Goal: Task Accomplishment & Management: Use online tool/utility

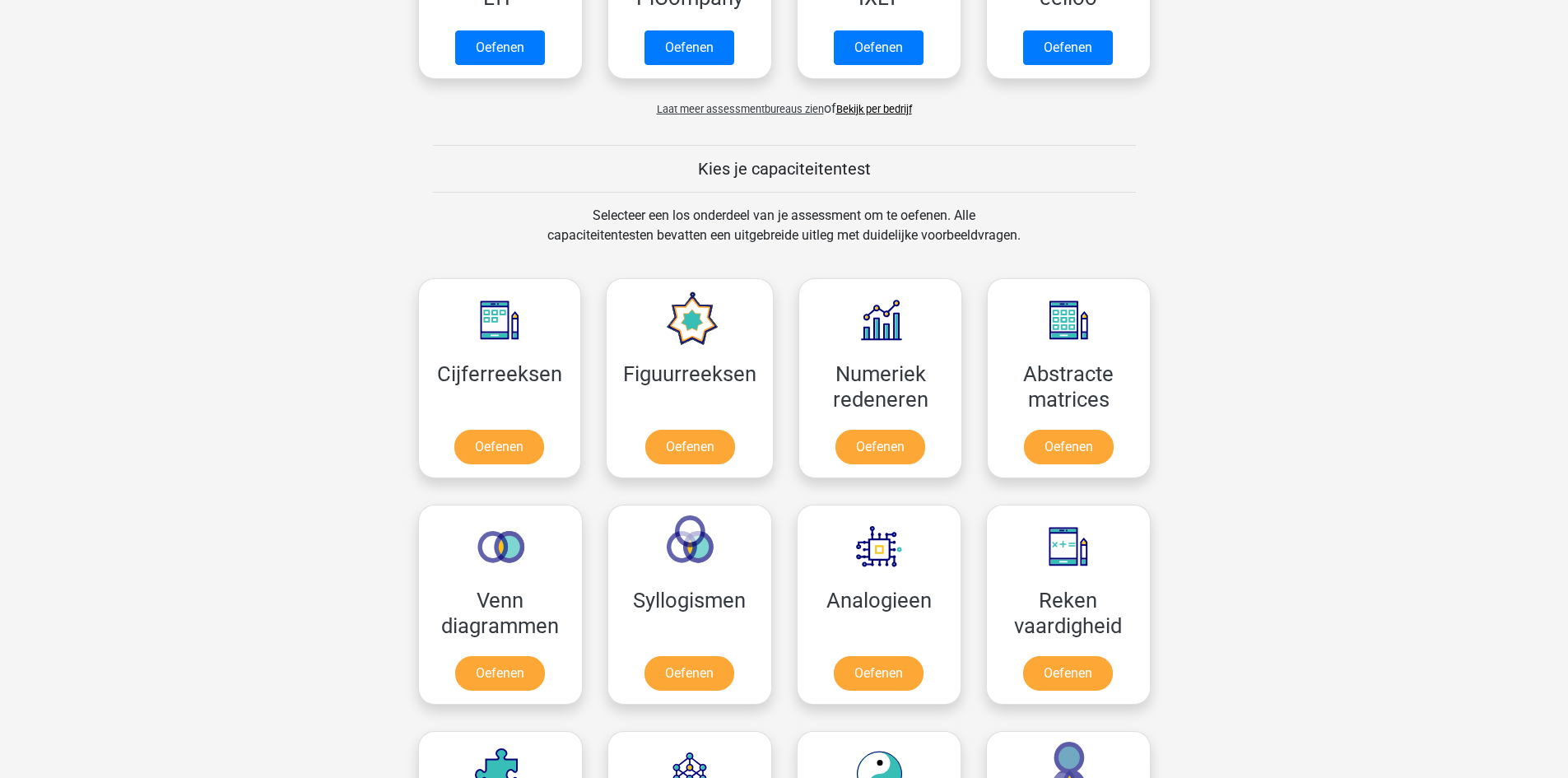
scroll to position [576, 0]
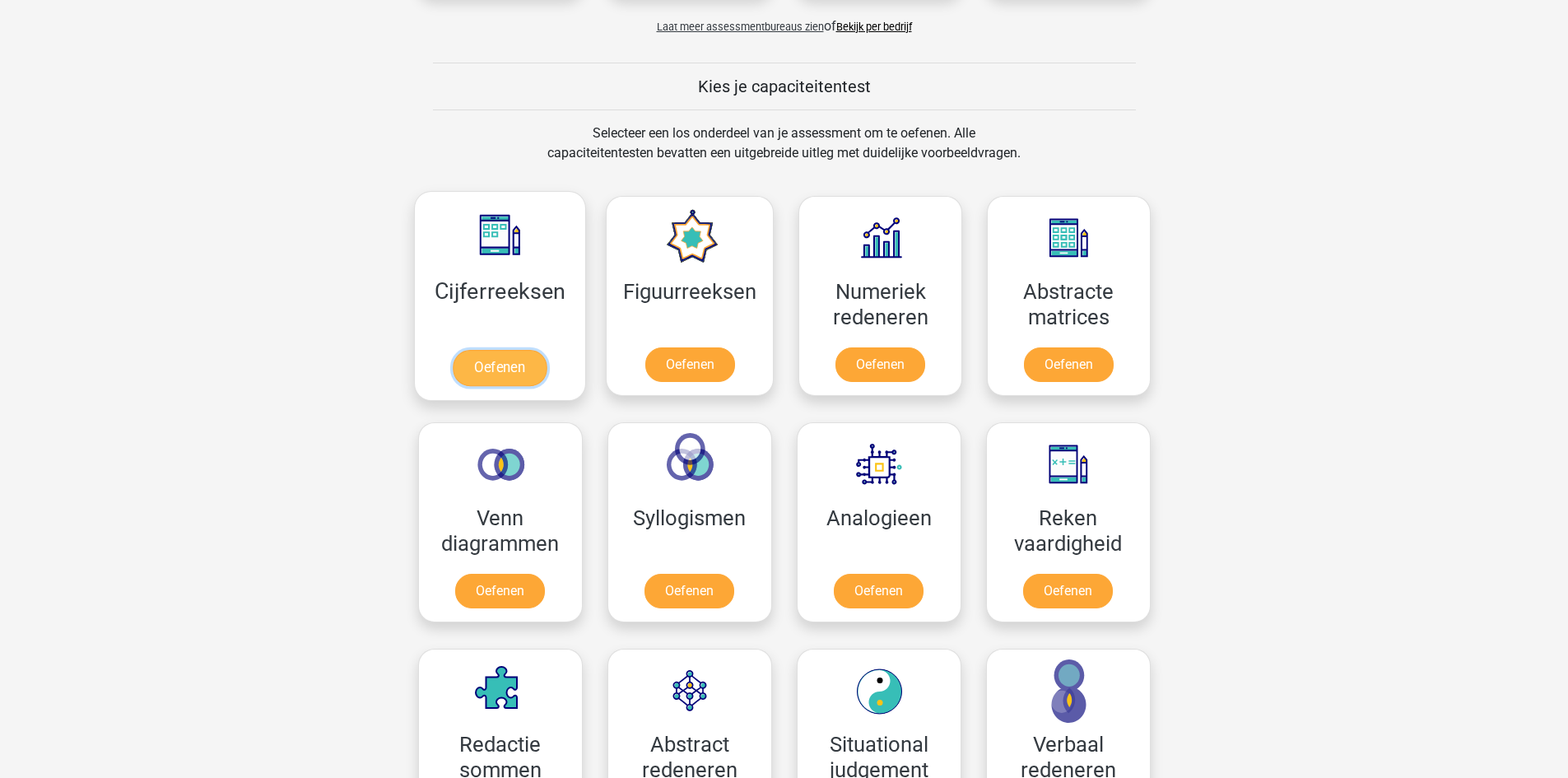
click at [527, 356] on link "Oefenen" at bounding box center [500, 368] width 94 height 37
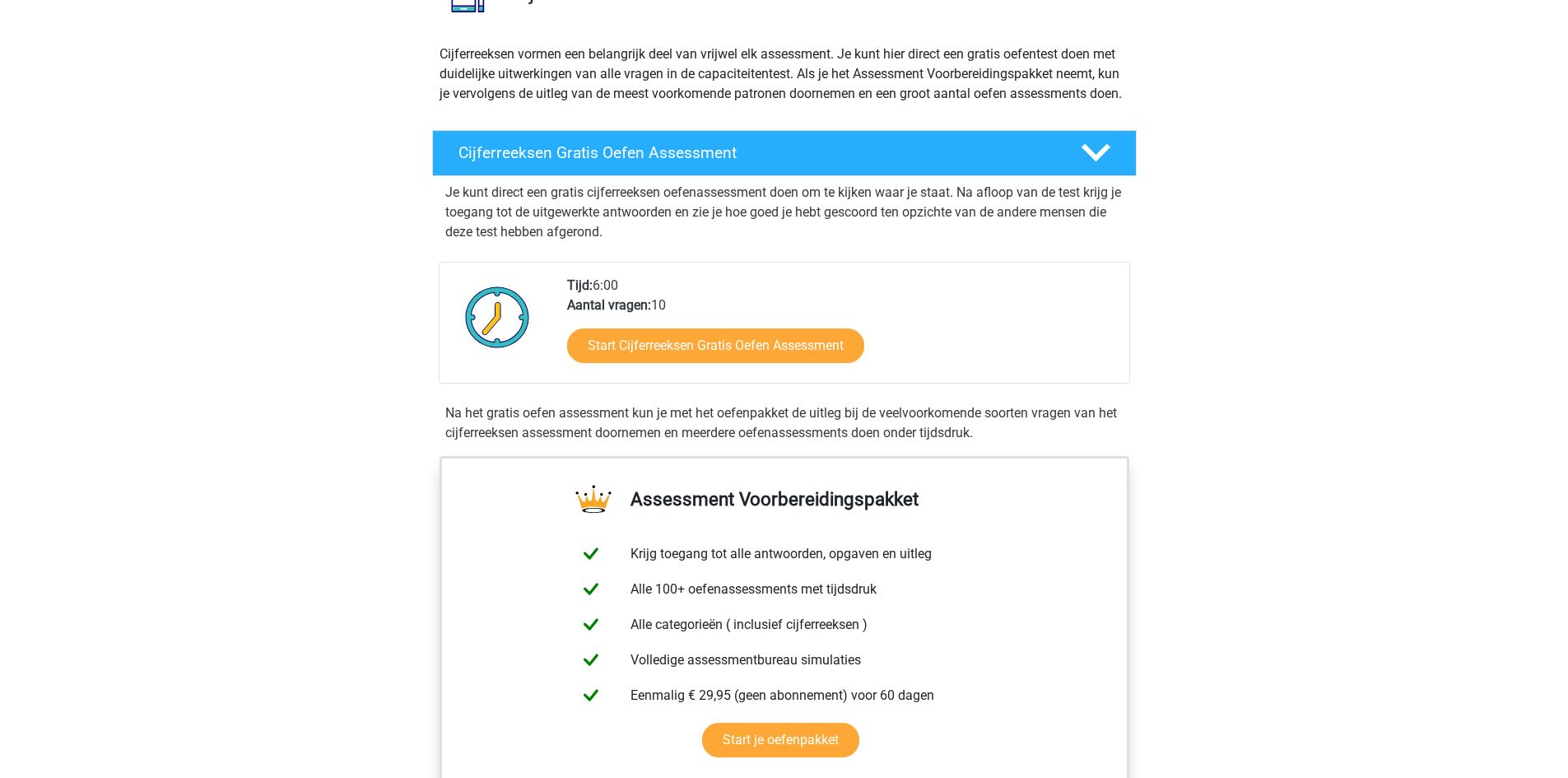
scroll to position [164, 0]
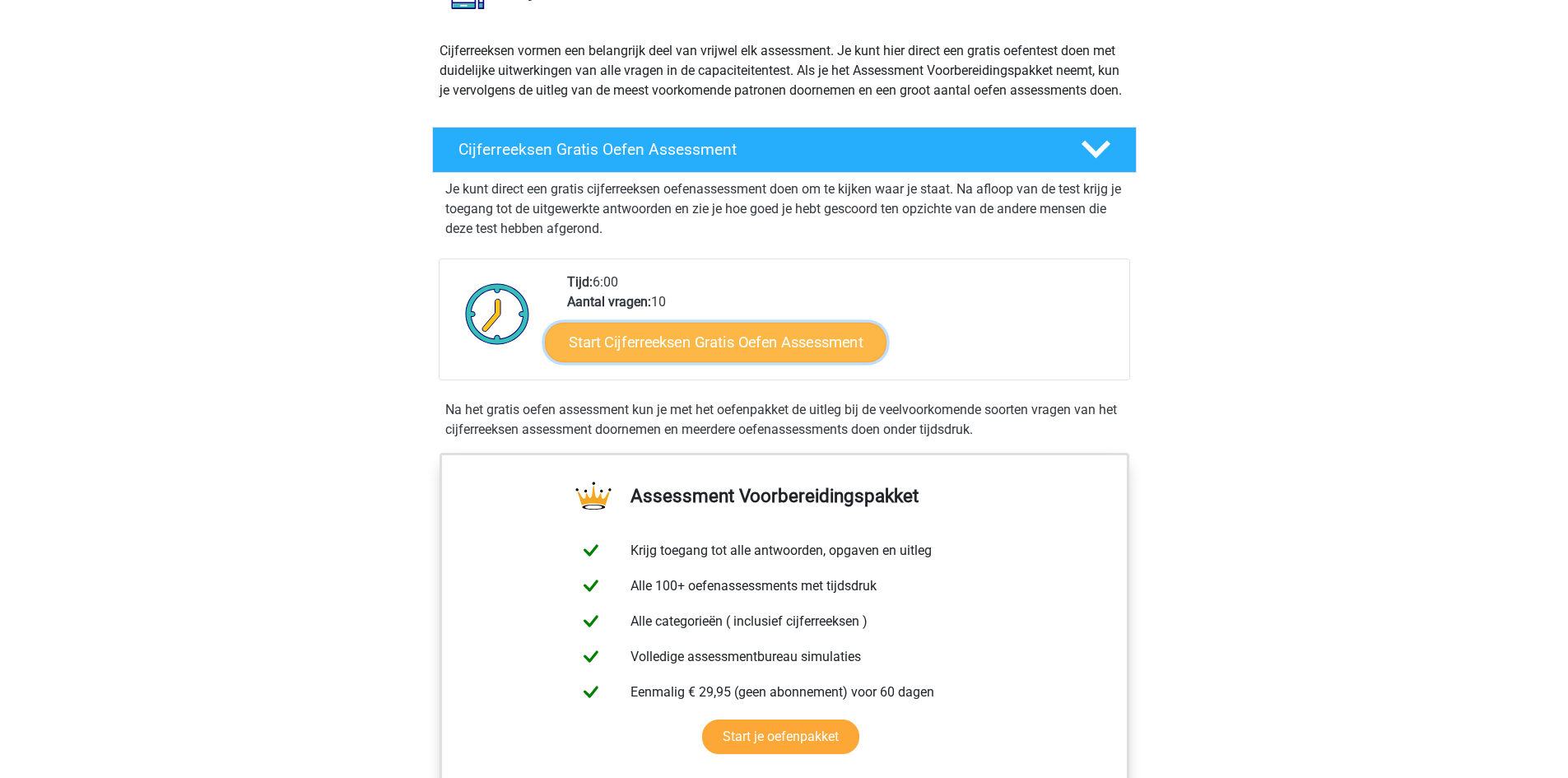
click at [760, 362] on link "Start Cijferreeksen Gratis Oefen Assessment" at bounding box center [716, 341] width 342 height 39
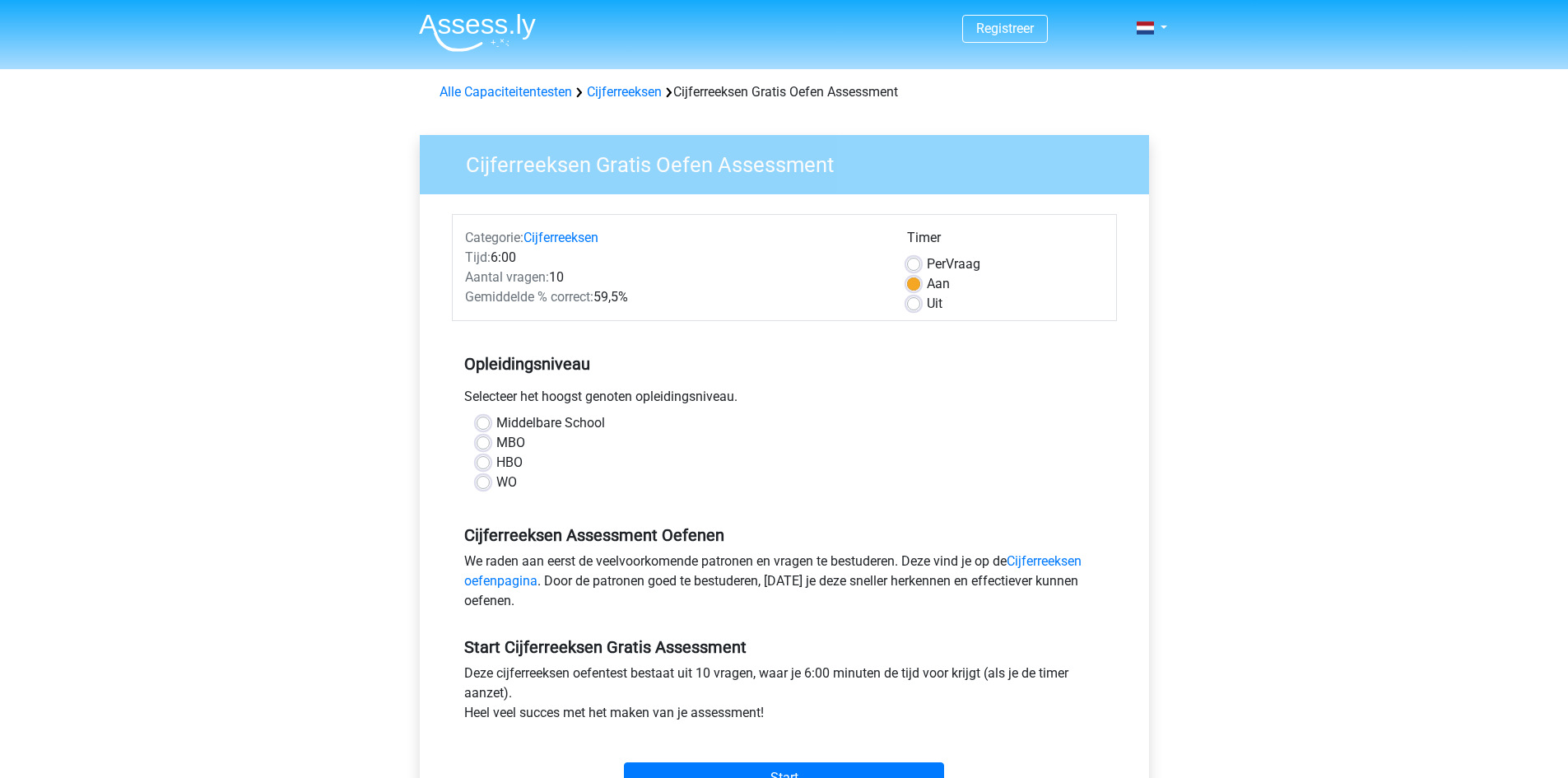
click at [510, 481] on label "WO" at bounding box center [507, 482] width 21 height 20
click at [490, 481] on input "WO" at bounding box center [483, 480] width 13 height 17
radio input "true"
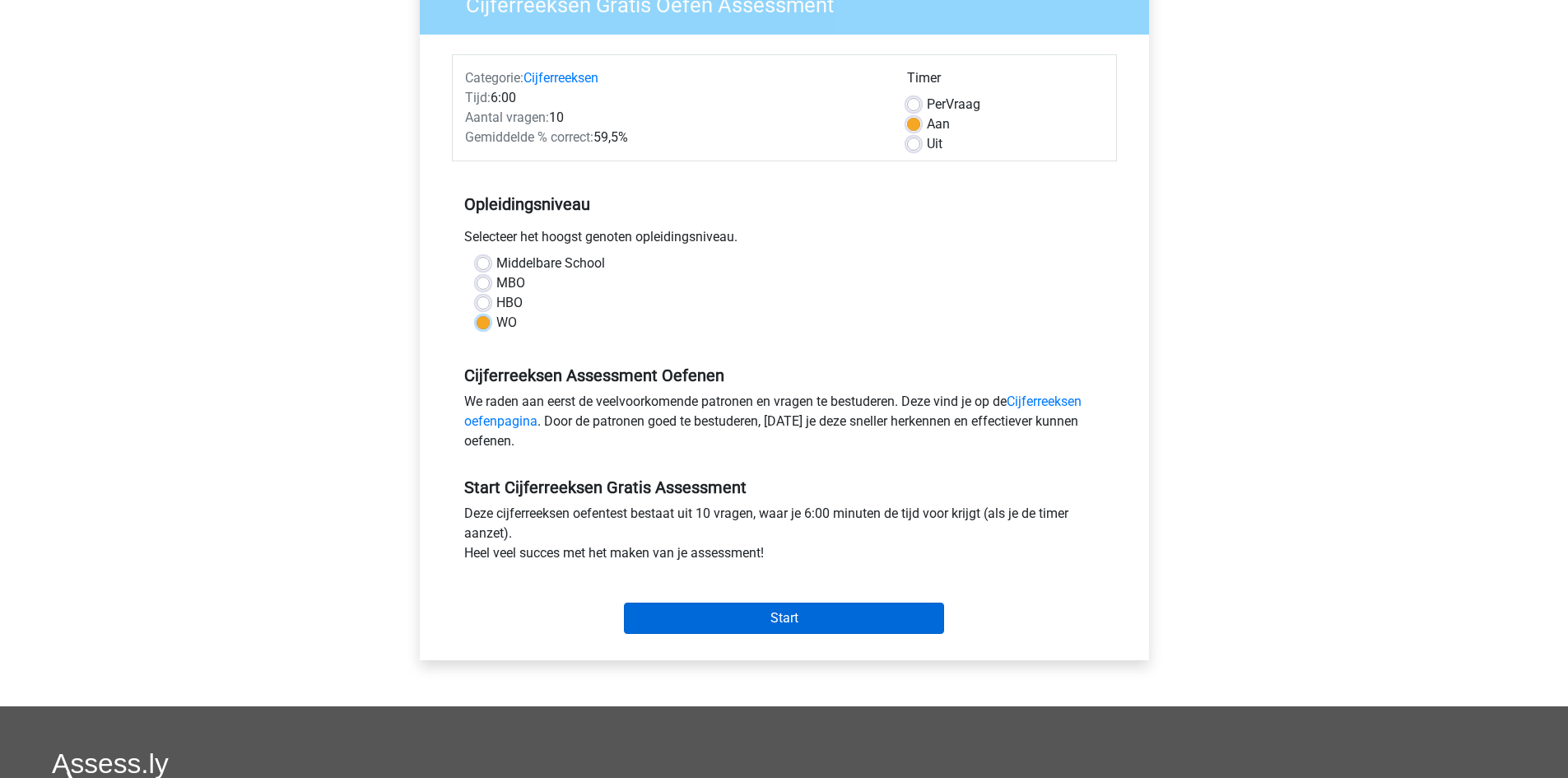
scroll to position [164, 0]
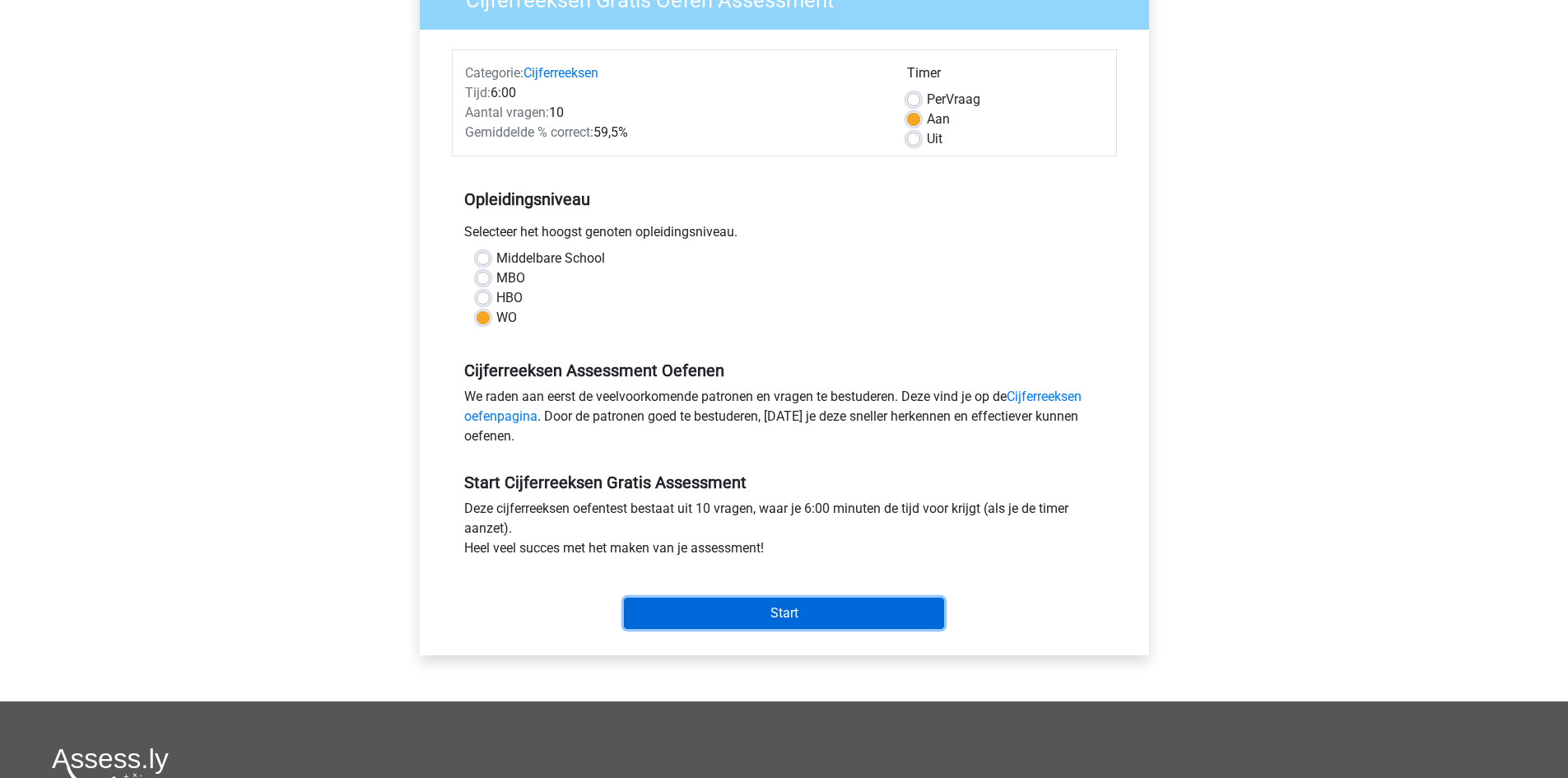
click at [871, 619] on input "Start" at bounding box center [784, 613] width 320 height 31
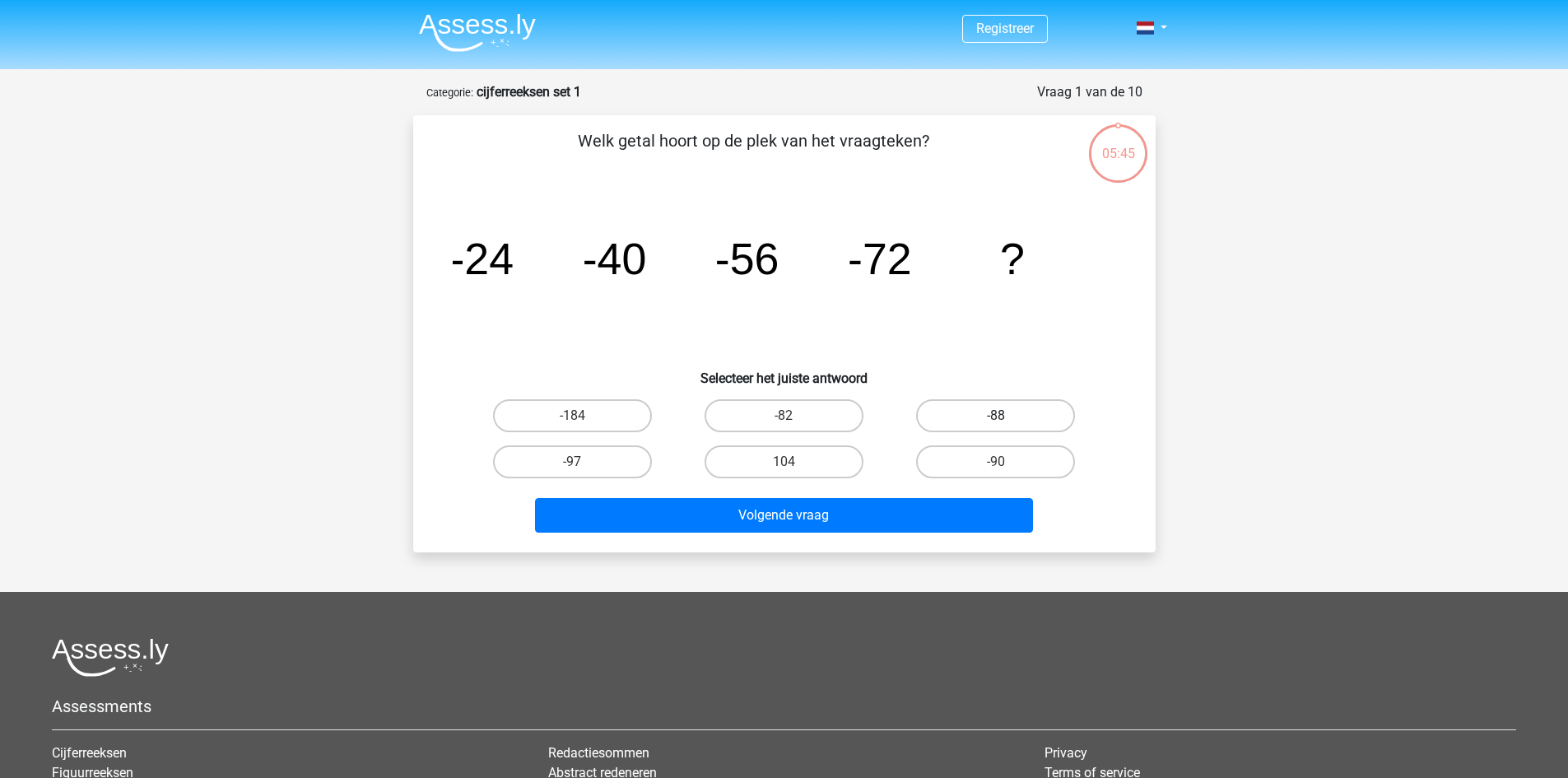
click at [1013, 409] on label "-88" at bounding box center [996, 416] width 159 height 33
click at [1007, 416] on input "-88" at bounding box center [1002, 421] width 10 height 10
radio input "true"
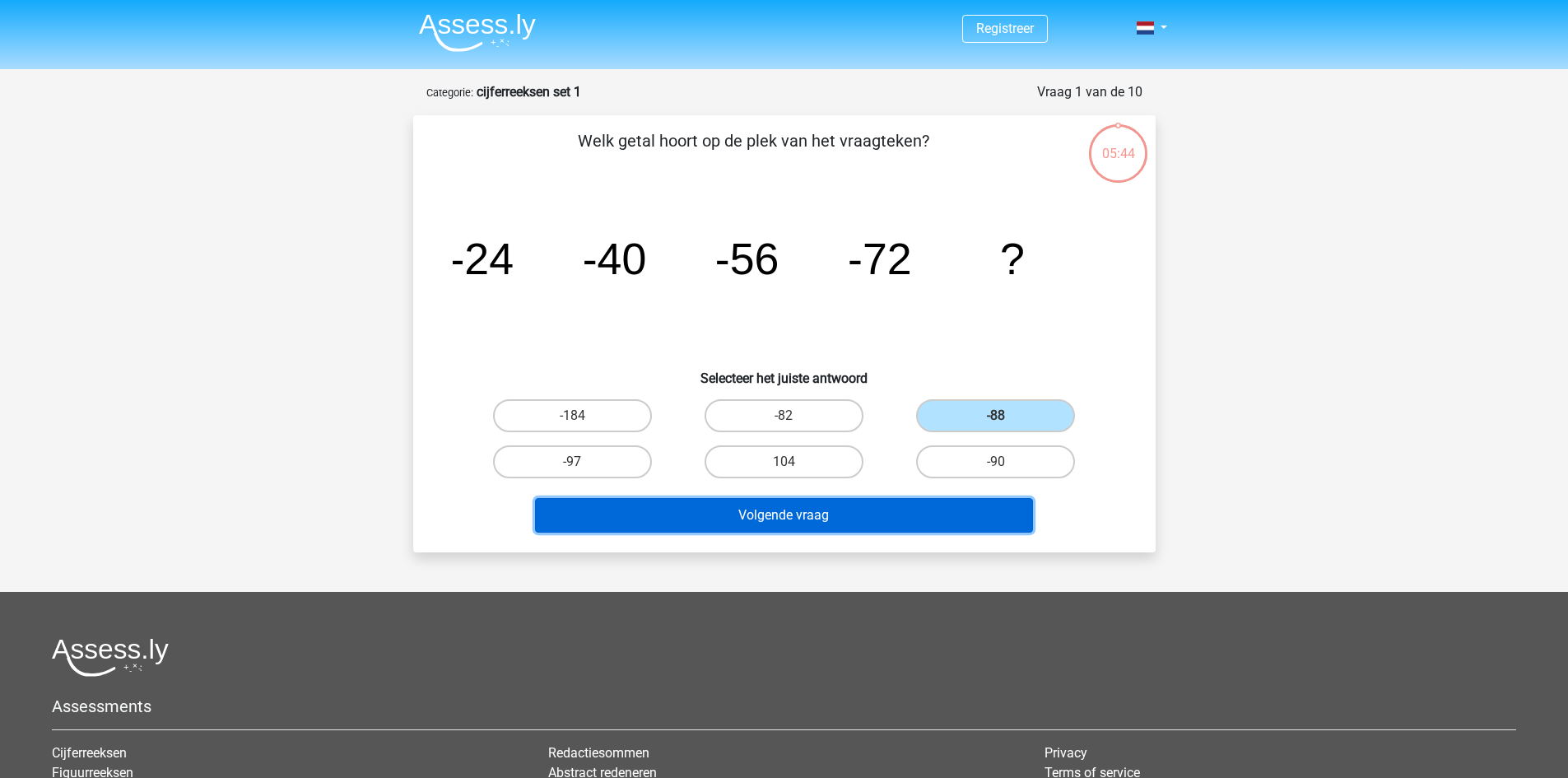
click at [947, 502] on button "Volgende vraag" at bounding box center [784, 515] width 498 height 35
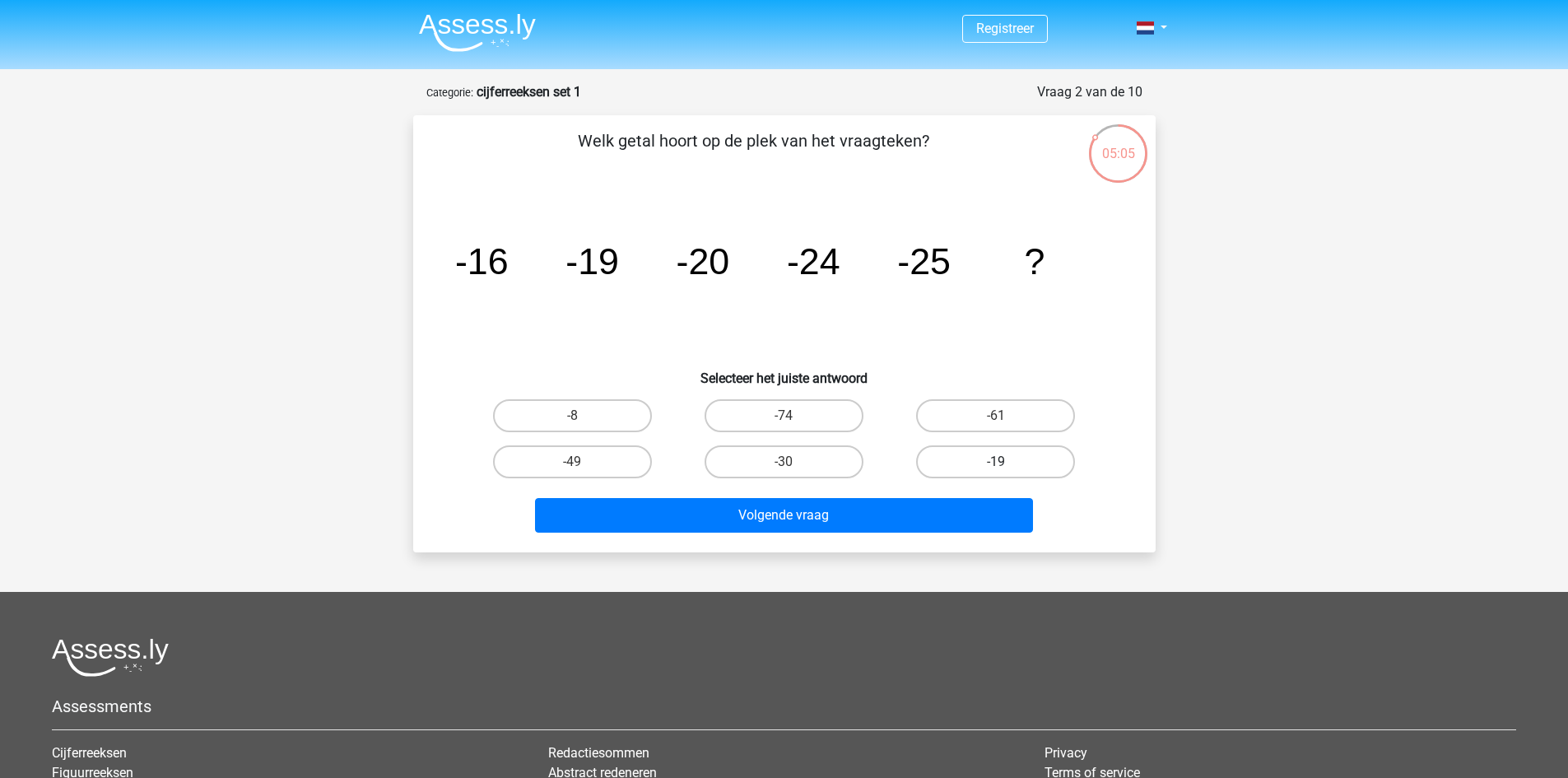
click at [1042, 457] on label "-19" at bounding box center [996, 462] width 159 height 33
click at [1007, 462] on input "-19" at bounding box center [1002, 467] width 10 height 10
radio input "true"
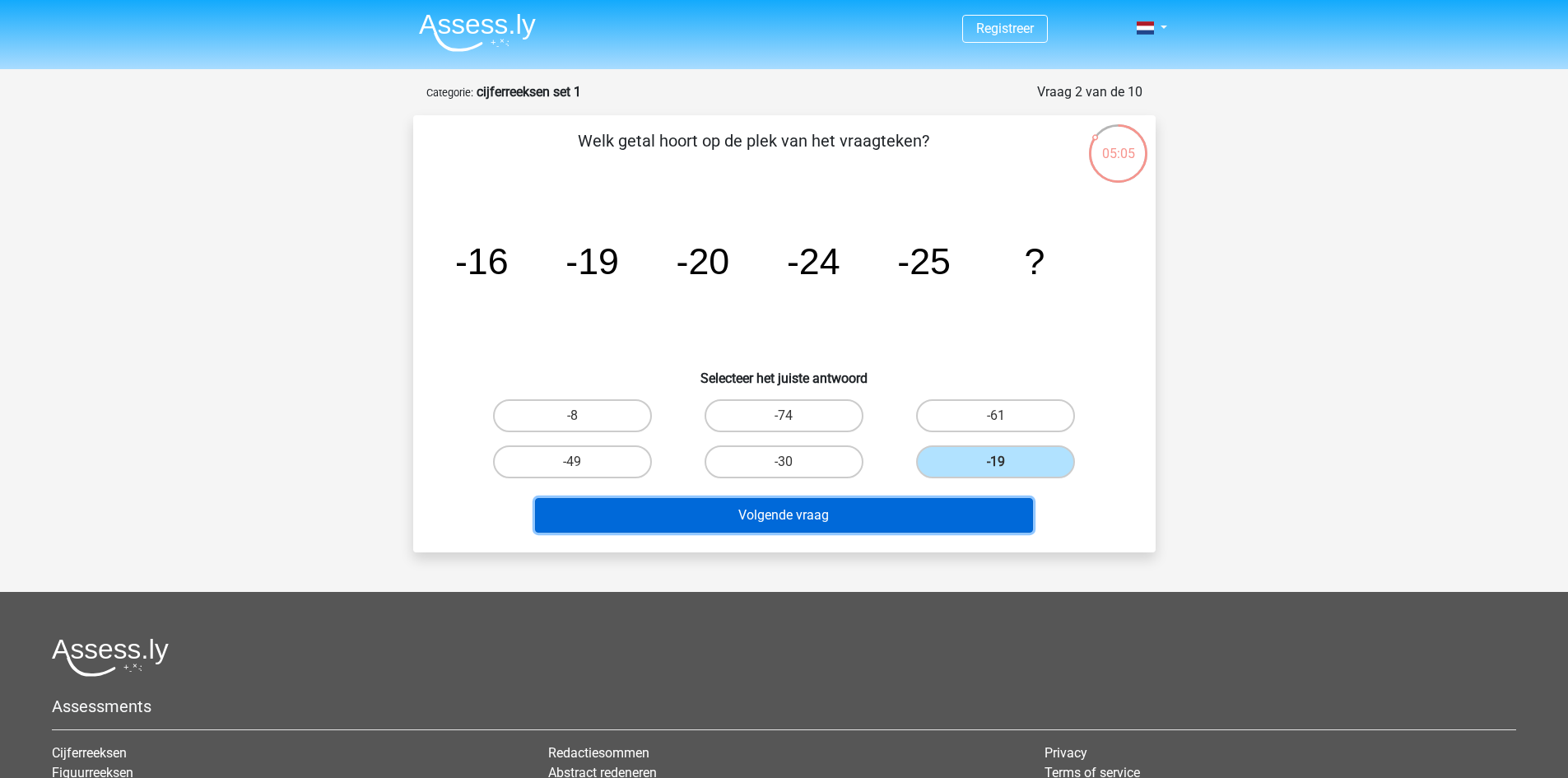
click at [964, 505] on button "Volgende vraag" at bounding box center [784, 515] width 498 height 35
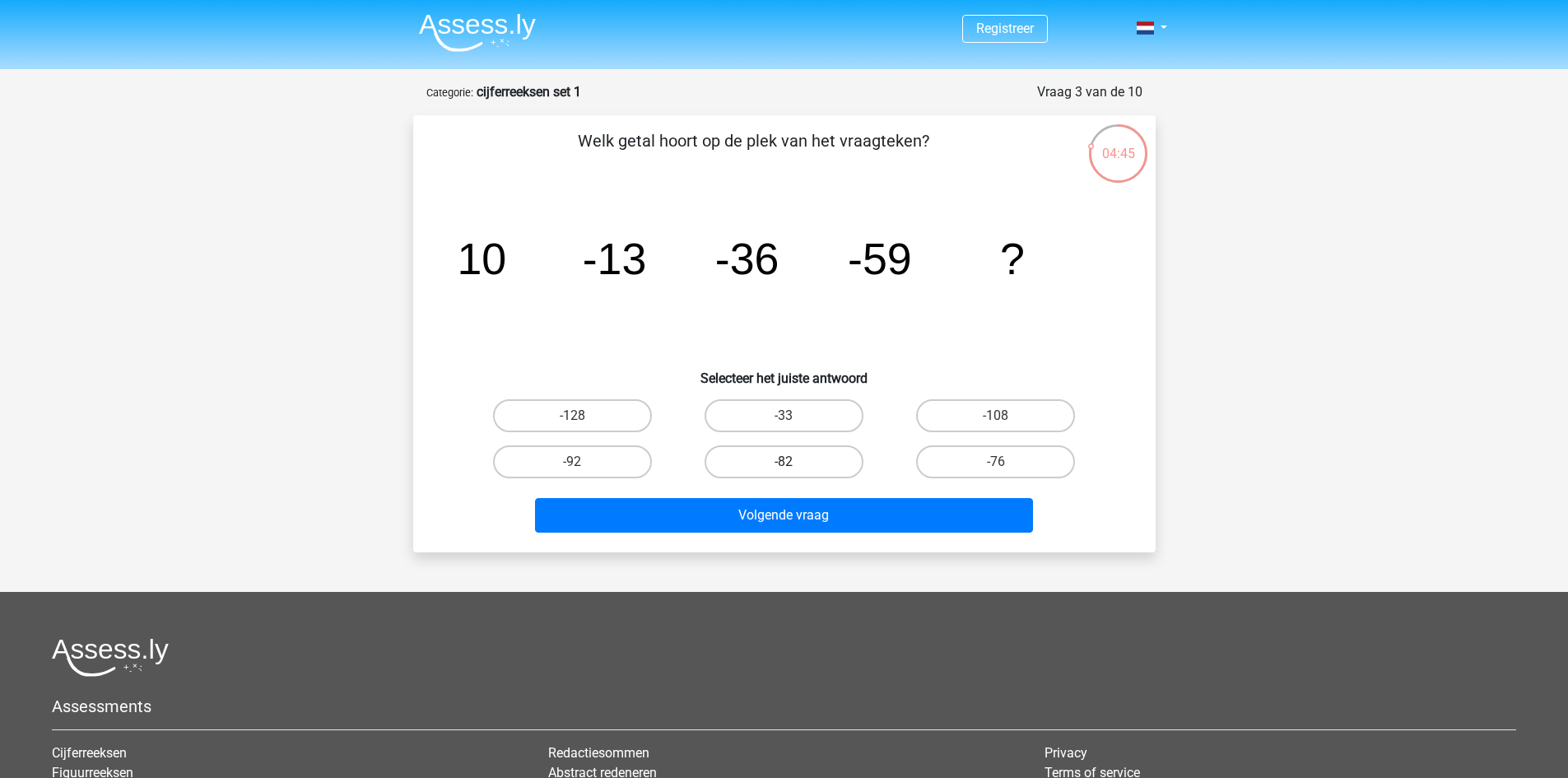
click at [829, 463] on label "-82" at bounding box center [784, 462] width 159 height 33
click at [795, 463] on input "-82" at bounding box center [789, 467] width 10 height 10
radio input "true"
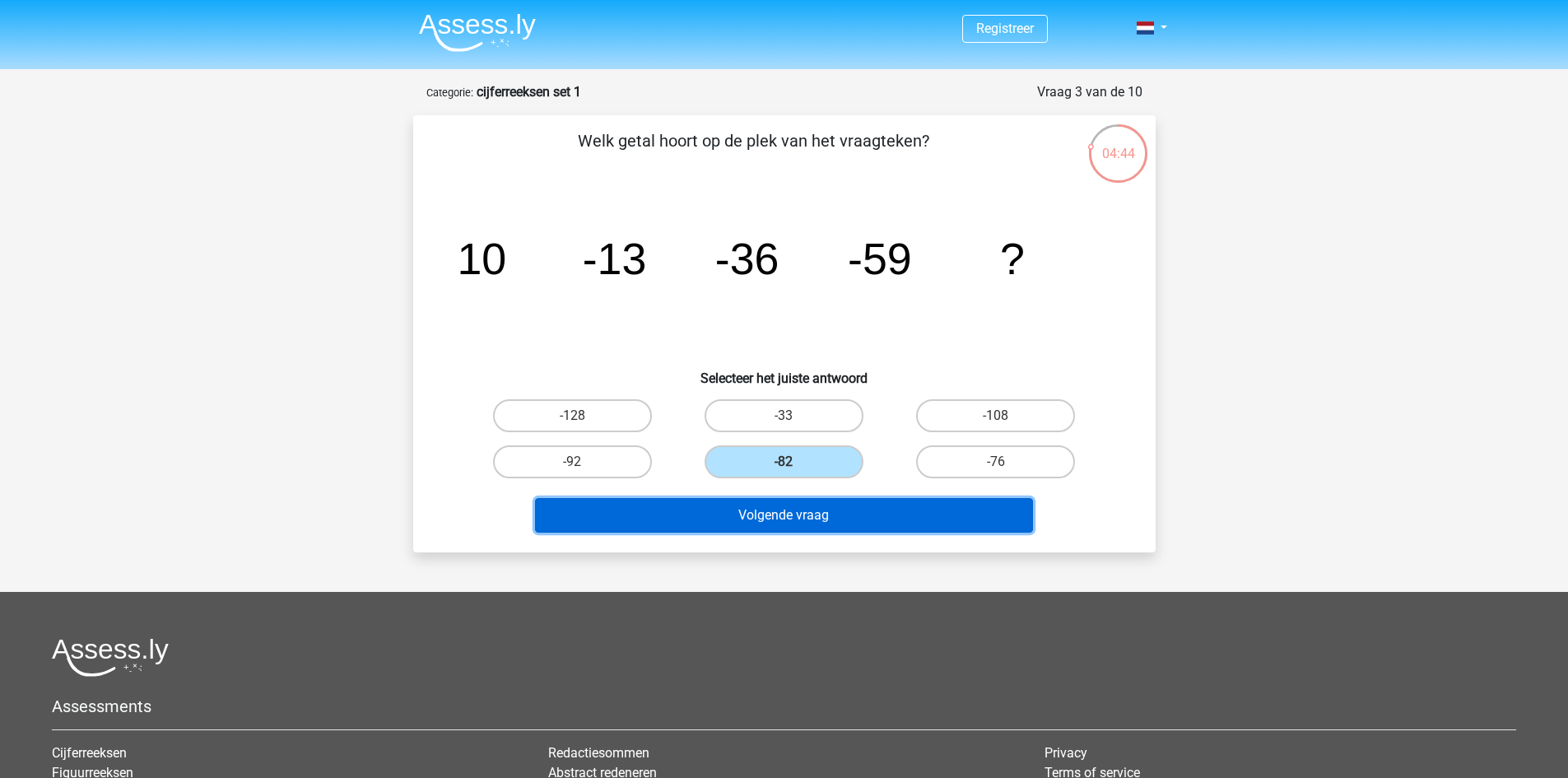
click at [827, 518] on button "Volgende vraag" at bounding box center [784, 515] width 498 height 35
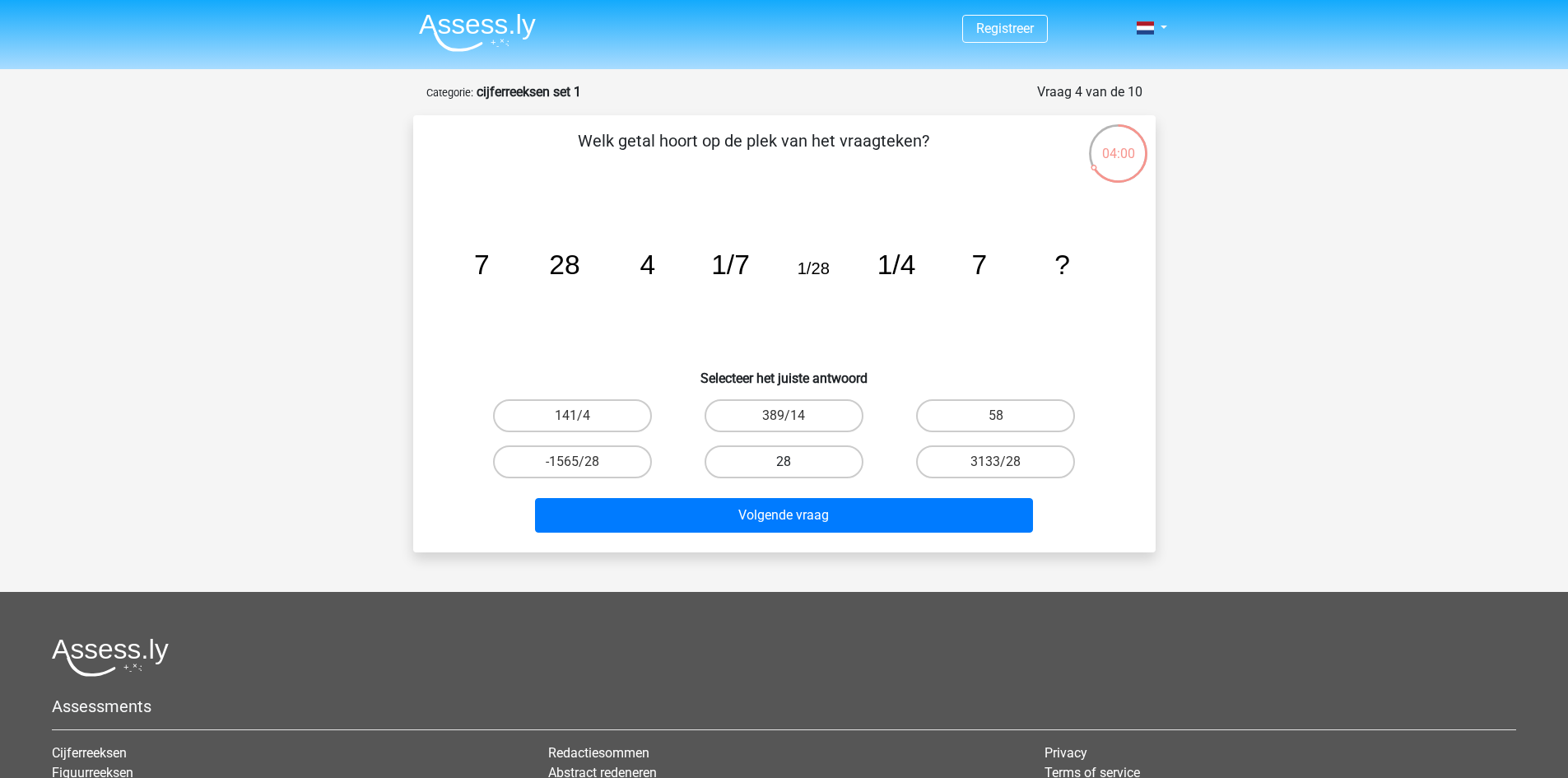
click at [795, 457] on label "28" at bounding box center [784, 462] width 159 height 33
click at [795, 462] on input "28" at bounding box center [789, 467] width 10 height 10
radio input "true"
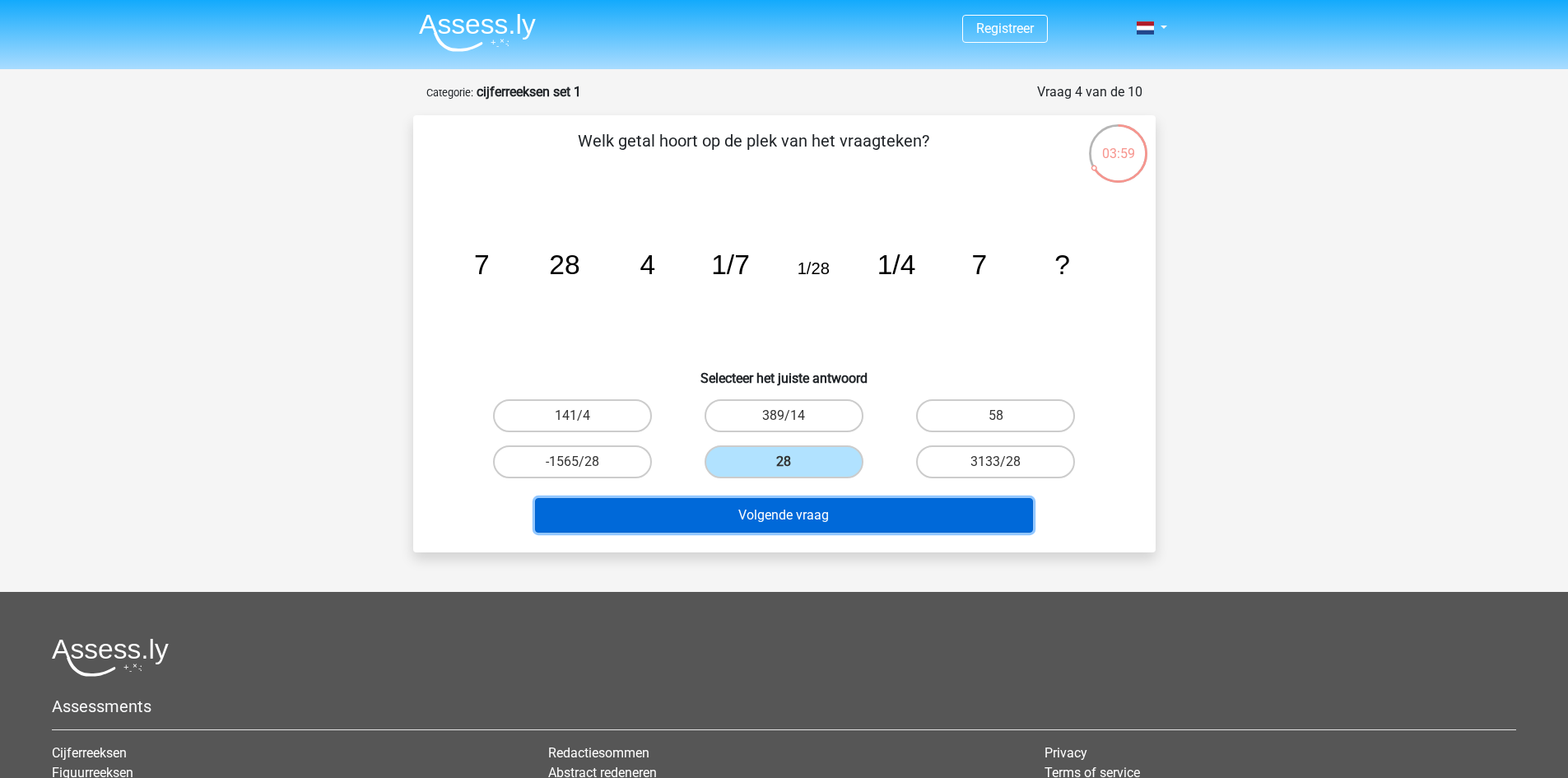
click at [805, 512] on button "Volgende vraag" at bounding box center [784, 515] width 498 height 35
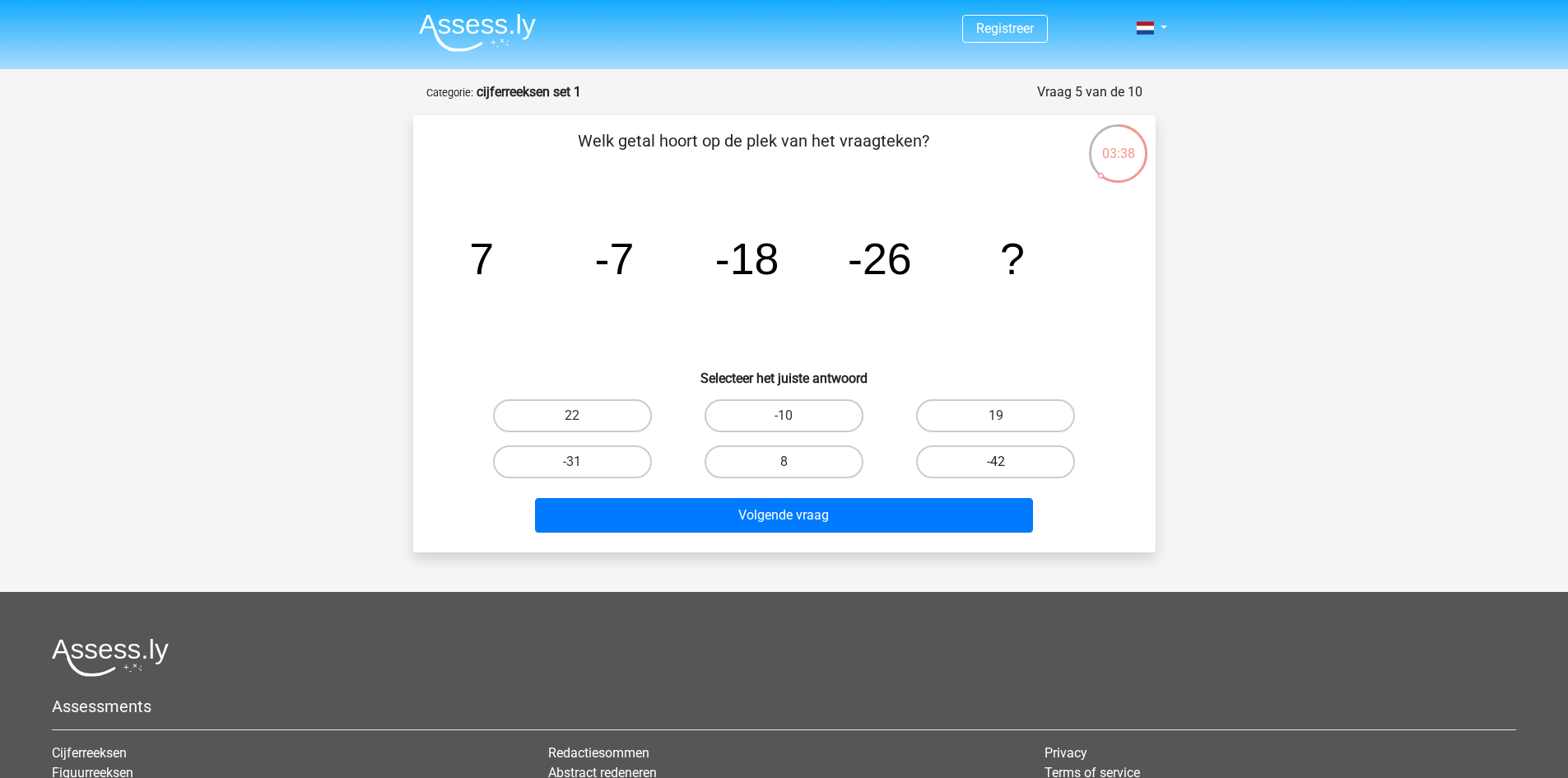
click at [959, 460] on label "-42" at bounding box center [996, 462] width 159 height 33
click at [997, 462] on input "-42" at bounding box center [1002, 467] width 10 height 10
radio input "true"
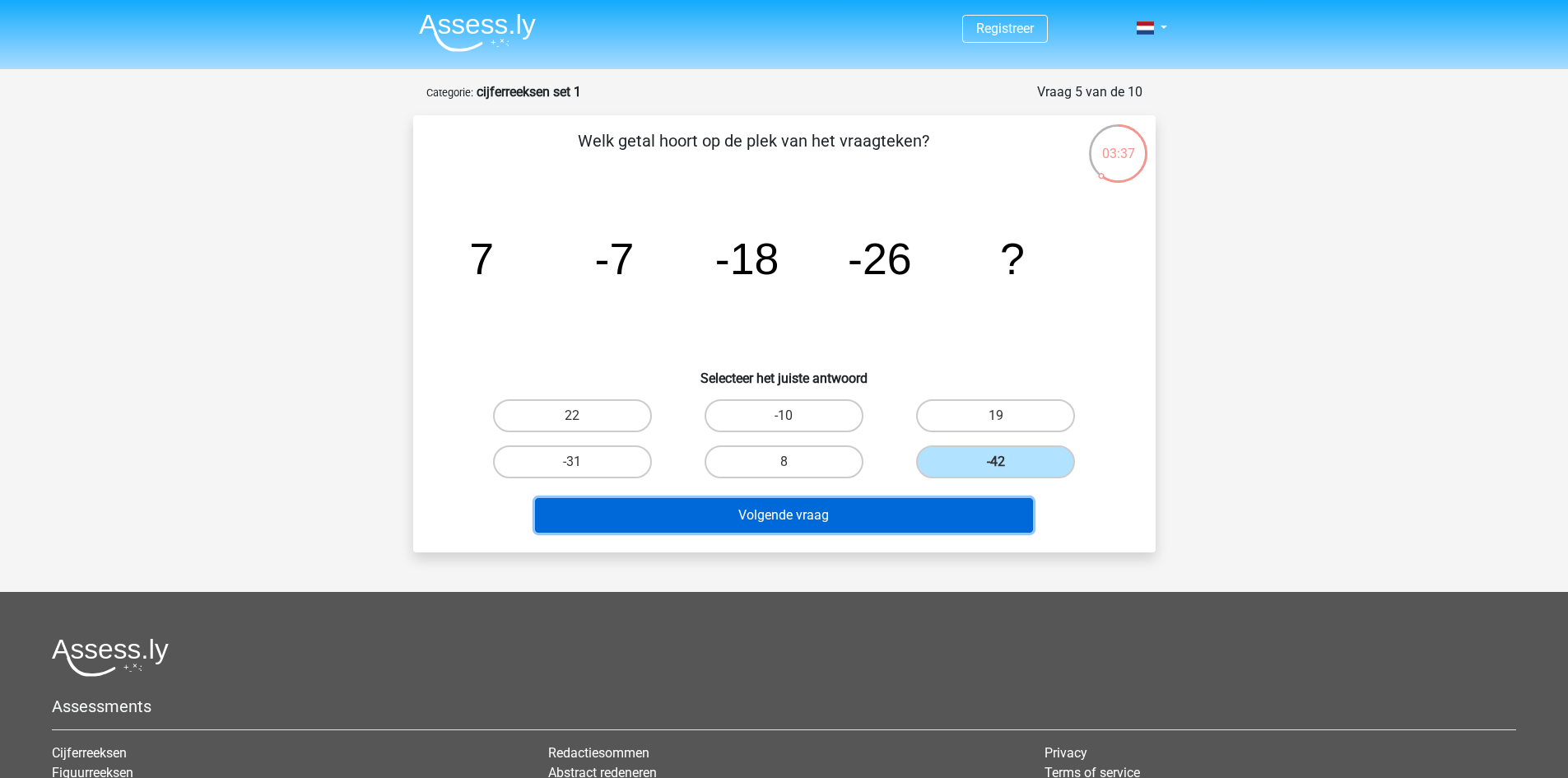
click at [951, 507] on button "Volgende vraag" at bounding box center [784, 515] width 498 height 35
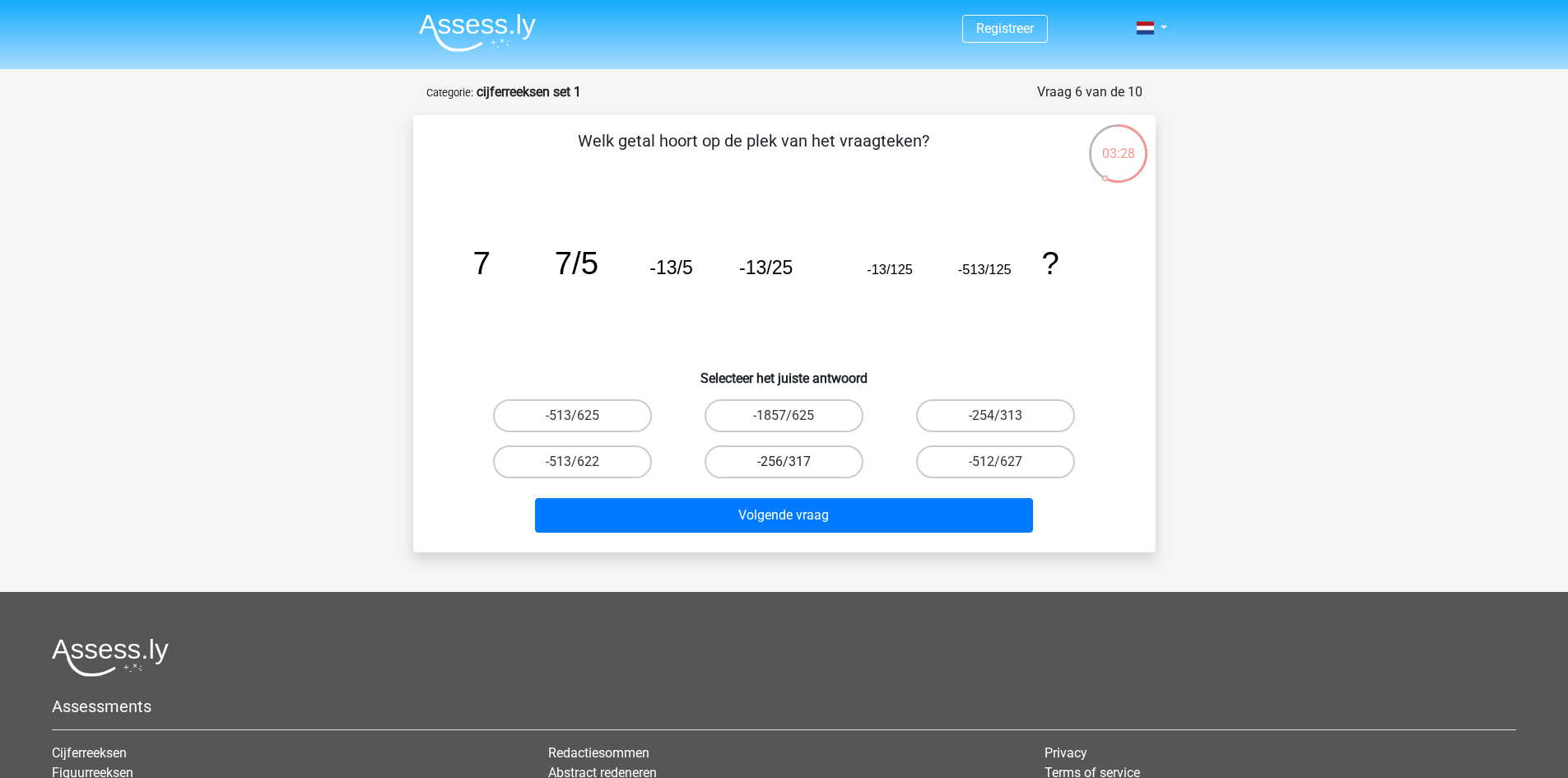
click at [837, 453] on label "-256/317" at bounding box center [784, 462] width 159 height 33
click at [795, 462] on input "-256/317" at bounding box center [789, 467] width 10 height 10
radio input "true"
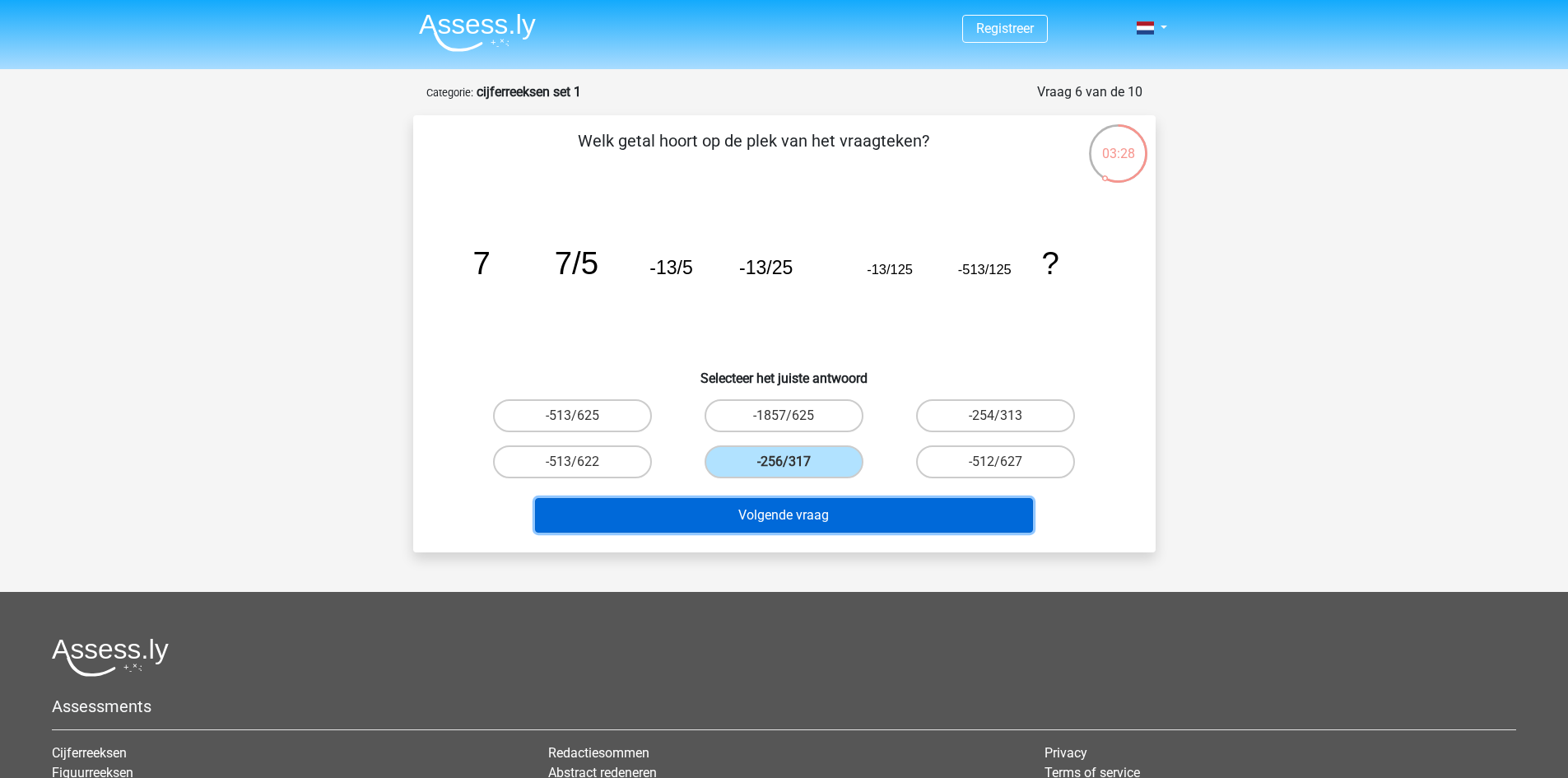
click at [823, 507] on button "Volgende vraag" at bounding box center [784, 515] width 498 height 35
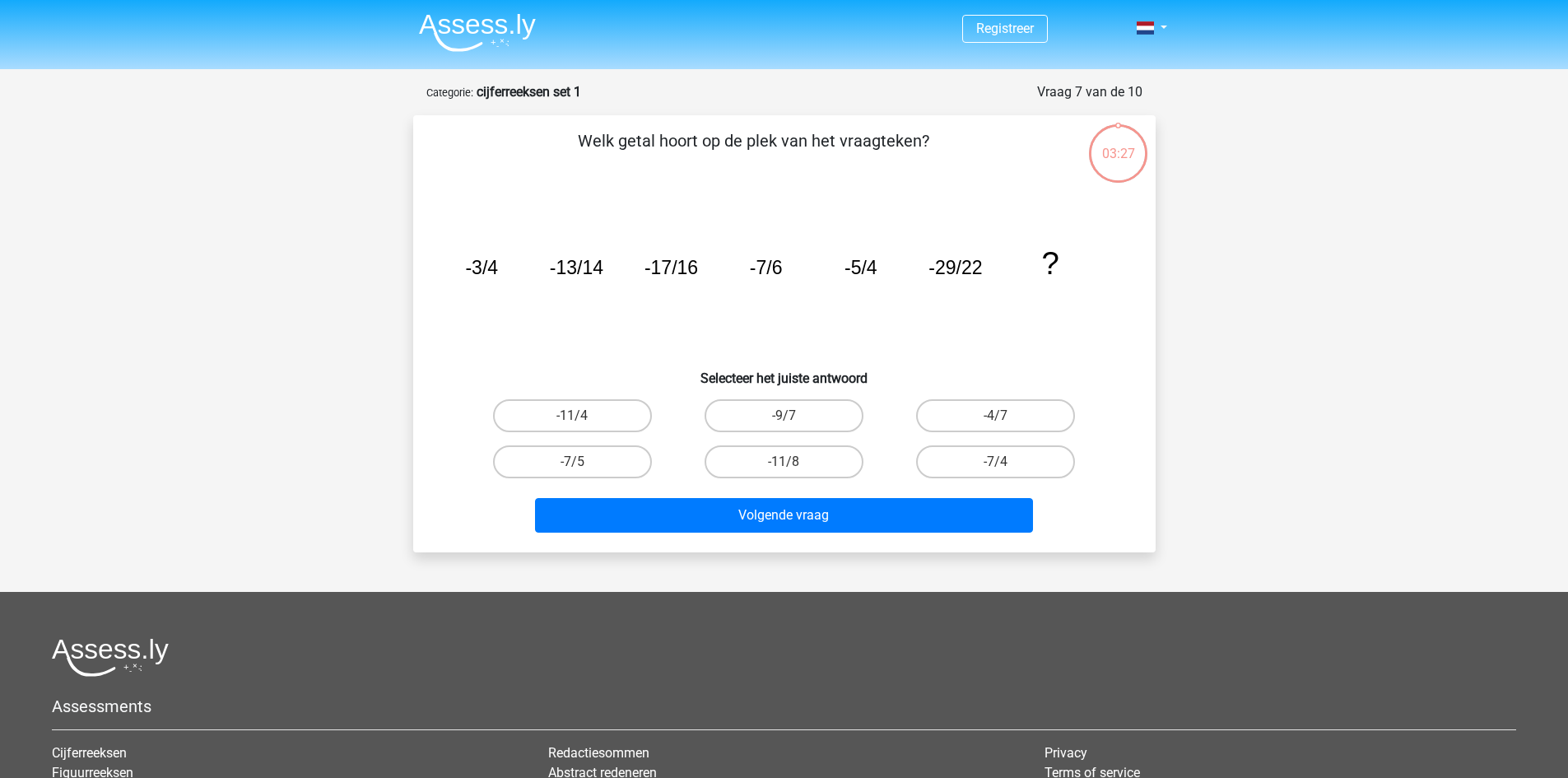
scroll to position [83, 0]
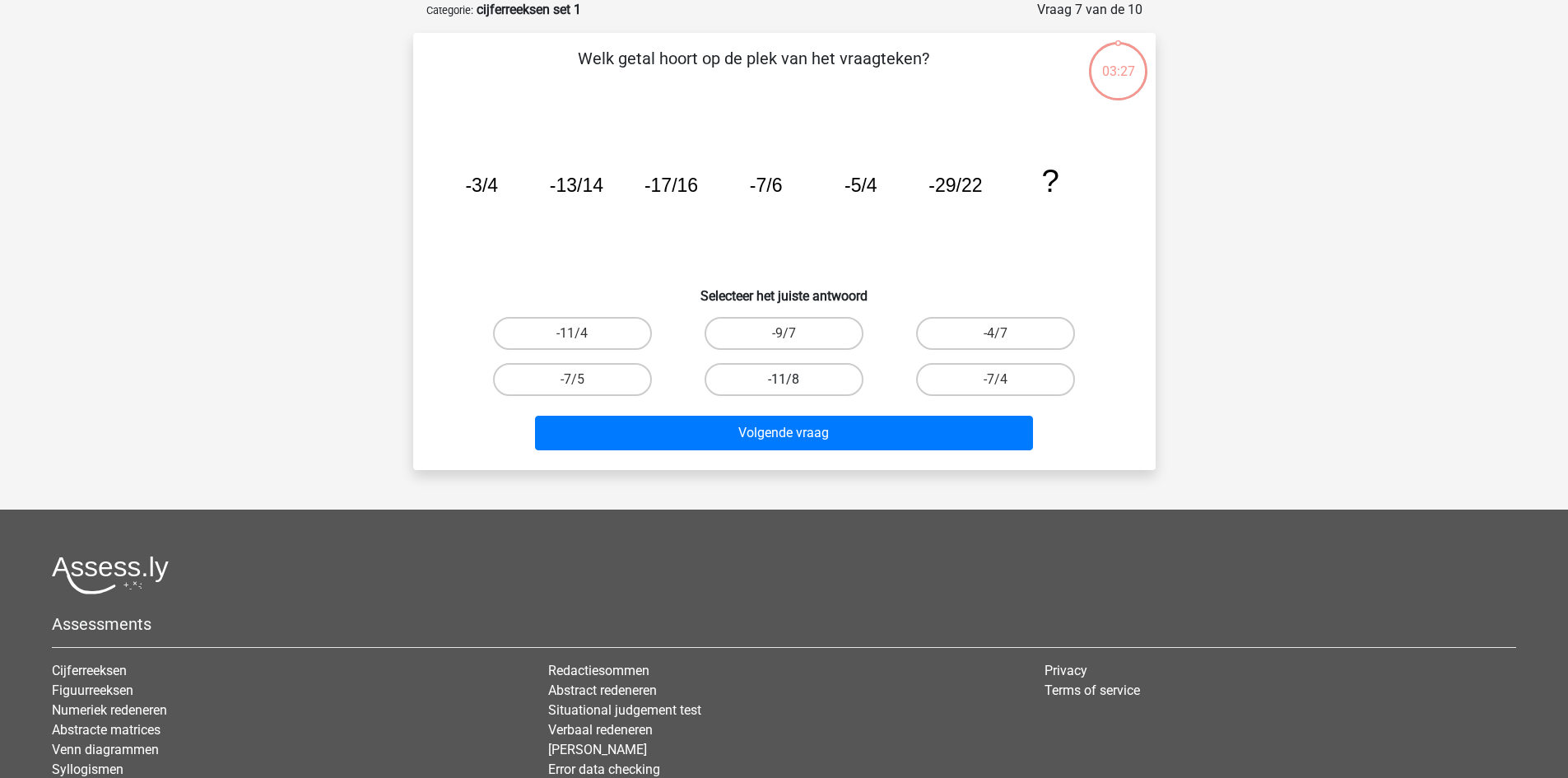
click at [807, 375] on label "-11/8" at bounding box center [784, 379] width 159 height 33
click at [795, 379] on input "-11/8" at bounding box center [789, 384] width 10 height 10
radio input "true"
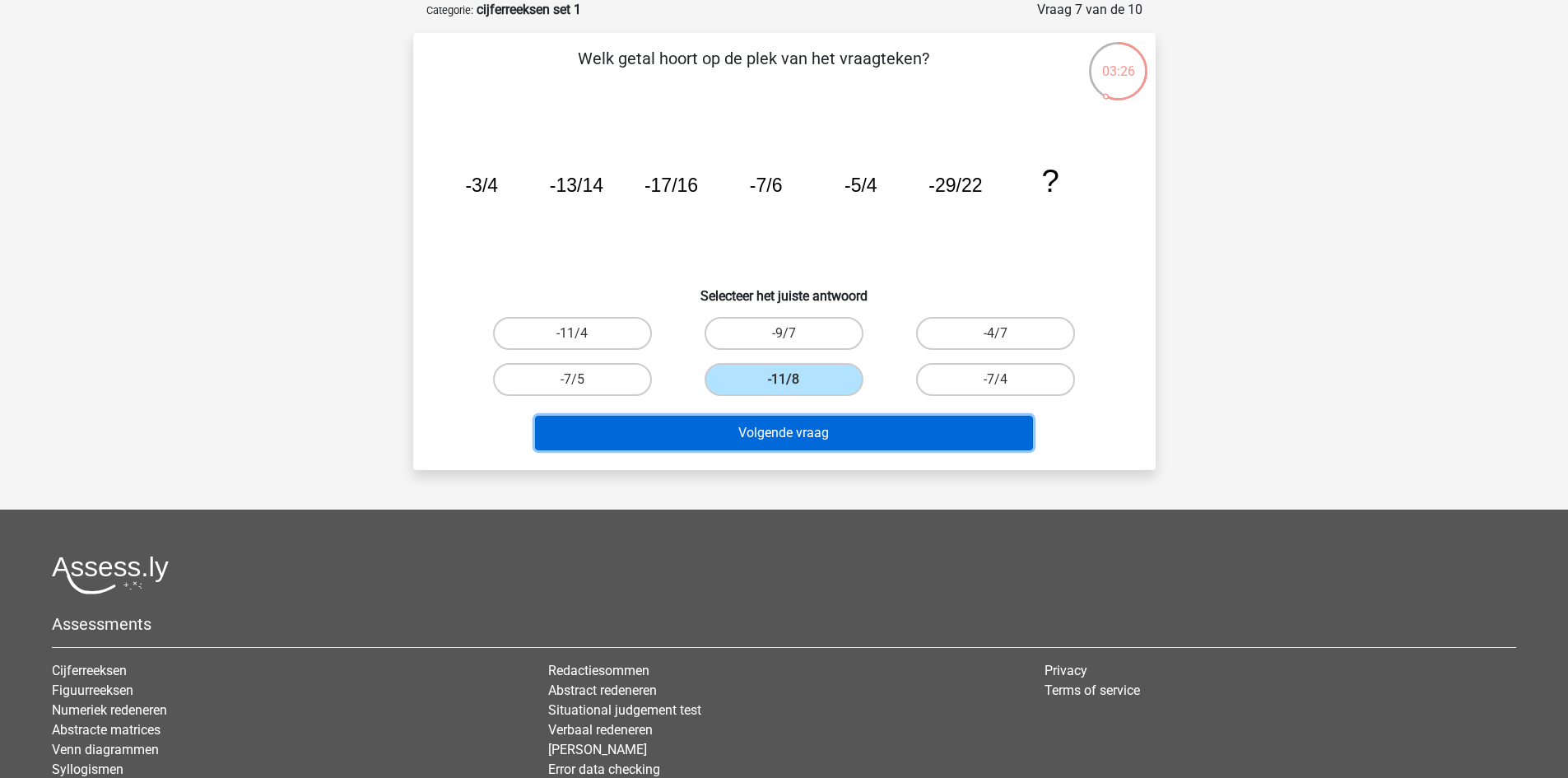
click at [798, 416] on button "Volgende vraag" at bounding box center [784, 433] width 498 height 35
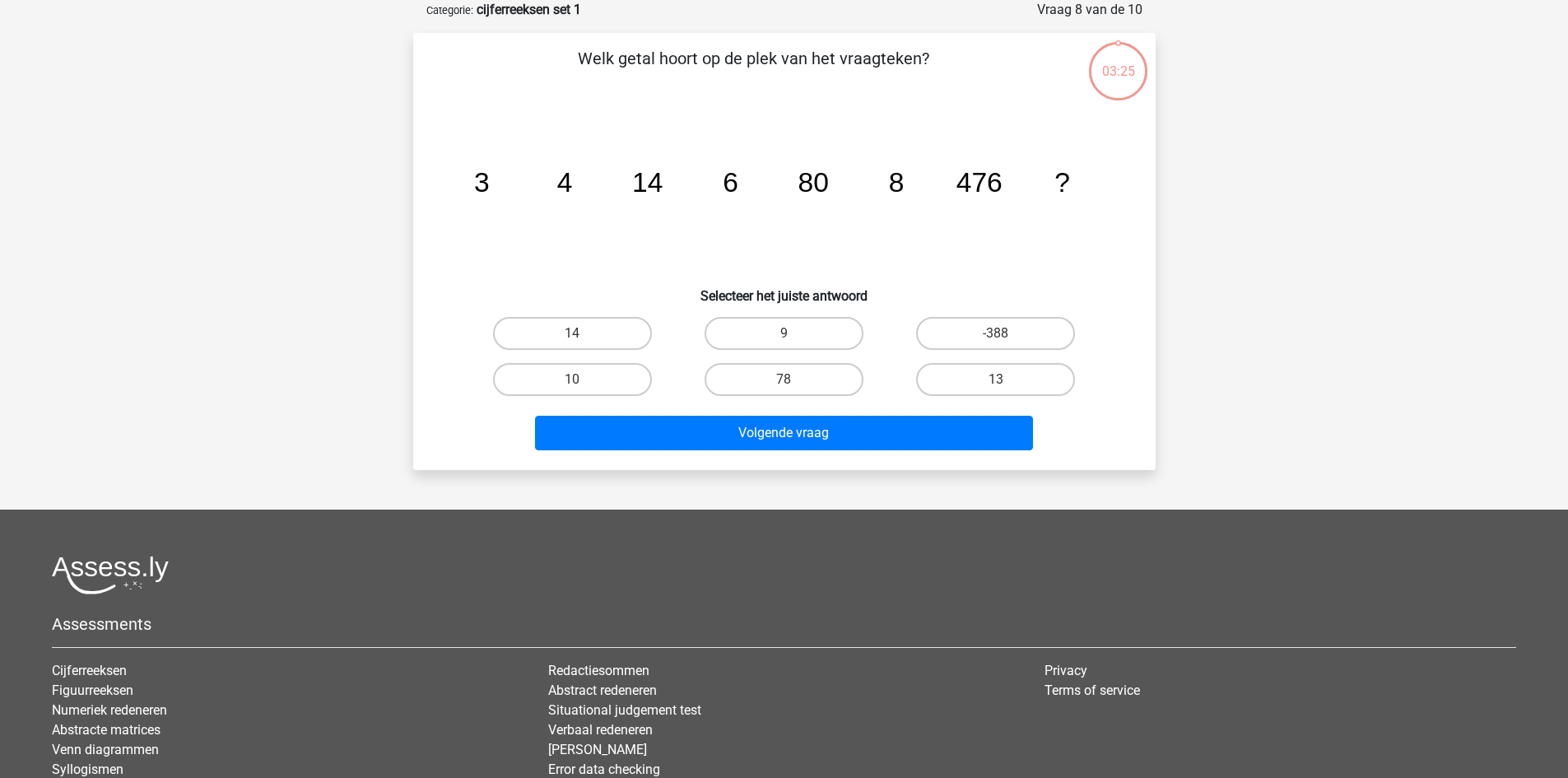
click at [817, 367] on label "78" at bounding box center [784, 379] width 159 height 33
click at [795, 379] on input "78" at bounding box center [789, 384] width 10 height 10
radio input "true"
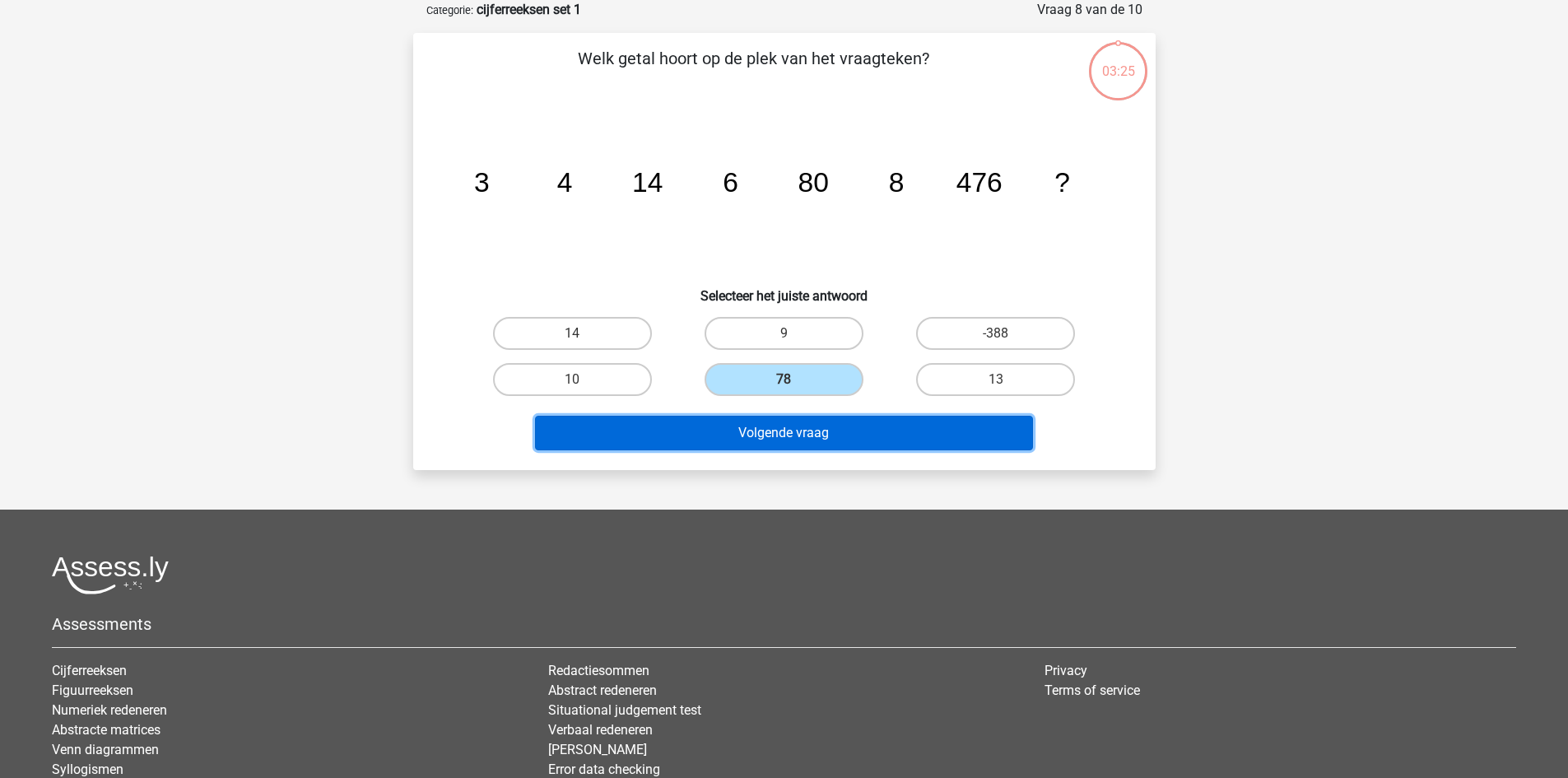
click at [806, 416] on button "Volgende vraag" at bounding box center [784, 433] width 498 height 35
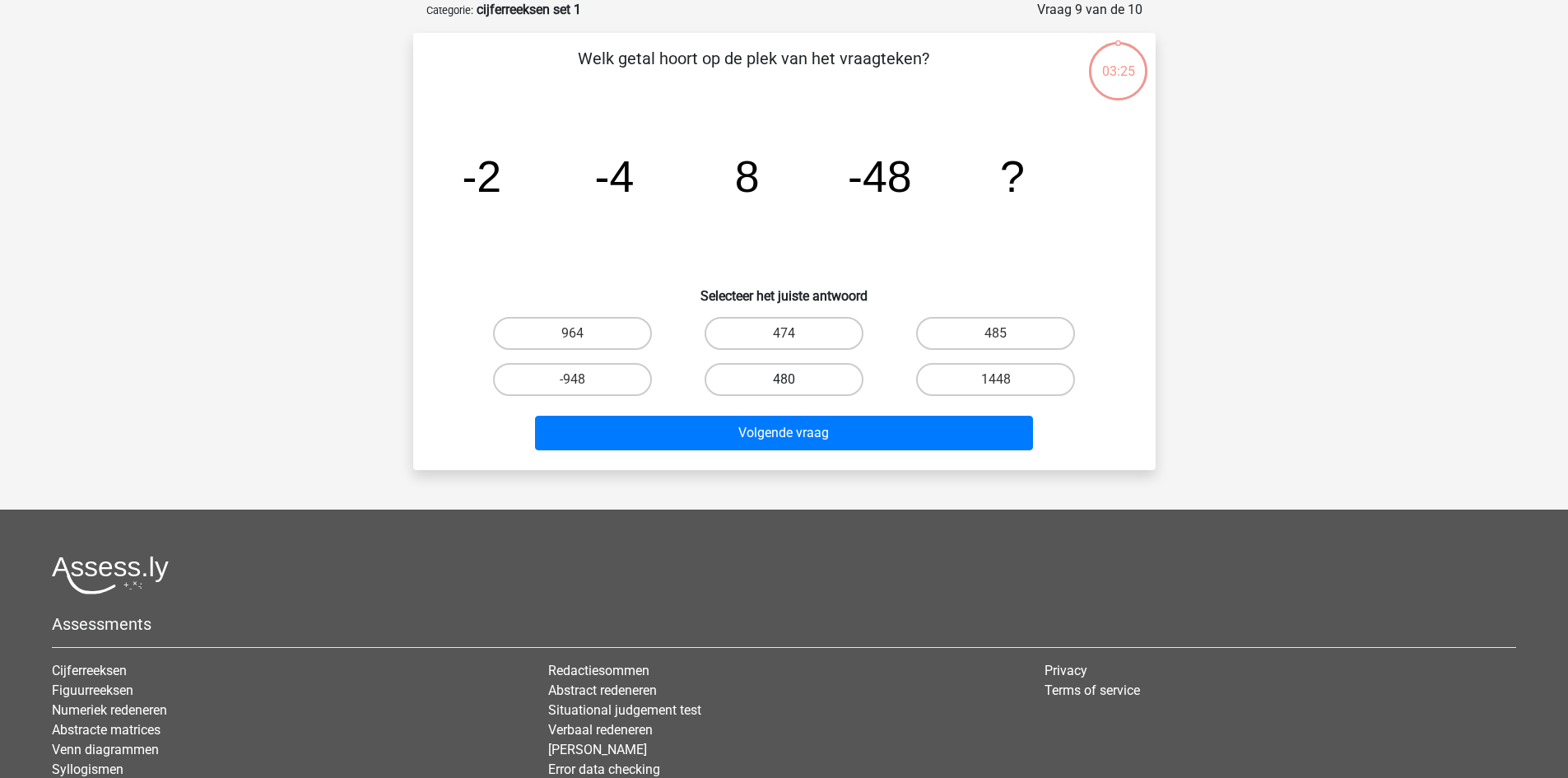
click at [809, 382] on label "480" at bounding box center [784, 379] width 159 height 33
click at [795, 382] on input "480" at bounding box center [789, 384] width 10 height 10
radio input "true"
click at [804, 411] on div "Volgende vraag" at bounding box center [784, 429] width 690 height 54
click at [806, 406] on div "Volgende vraag" at bounding box center [784, 429] width 690 height 54
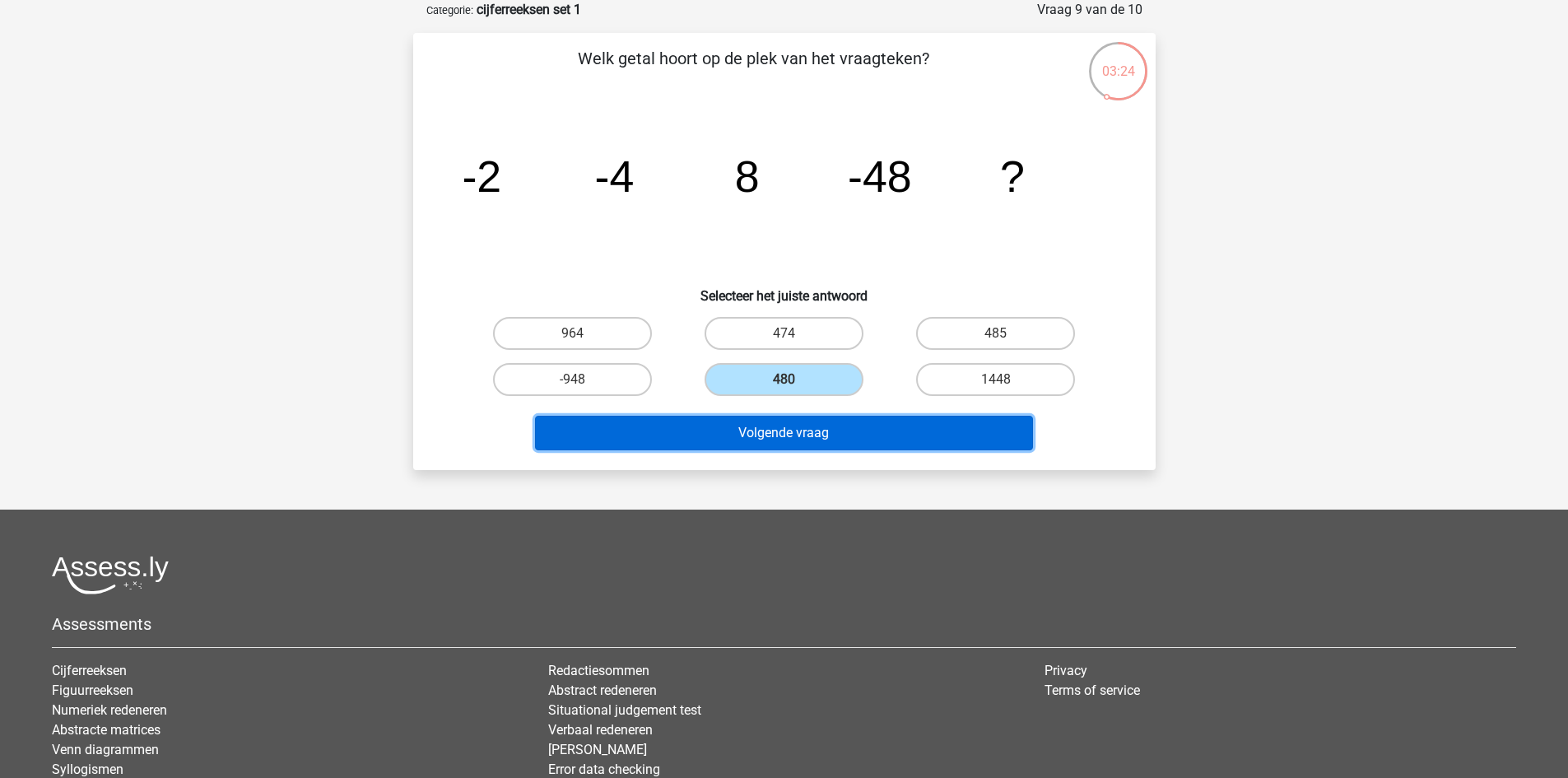
click at [800, 445] on button "Volgende vraag" at bounding box center [784, 433] width 498 height 35
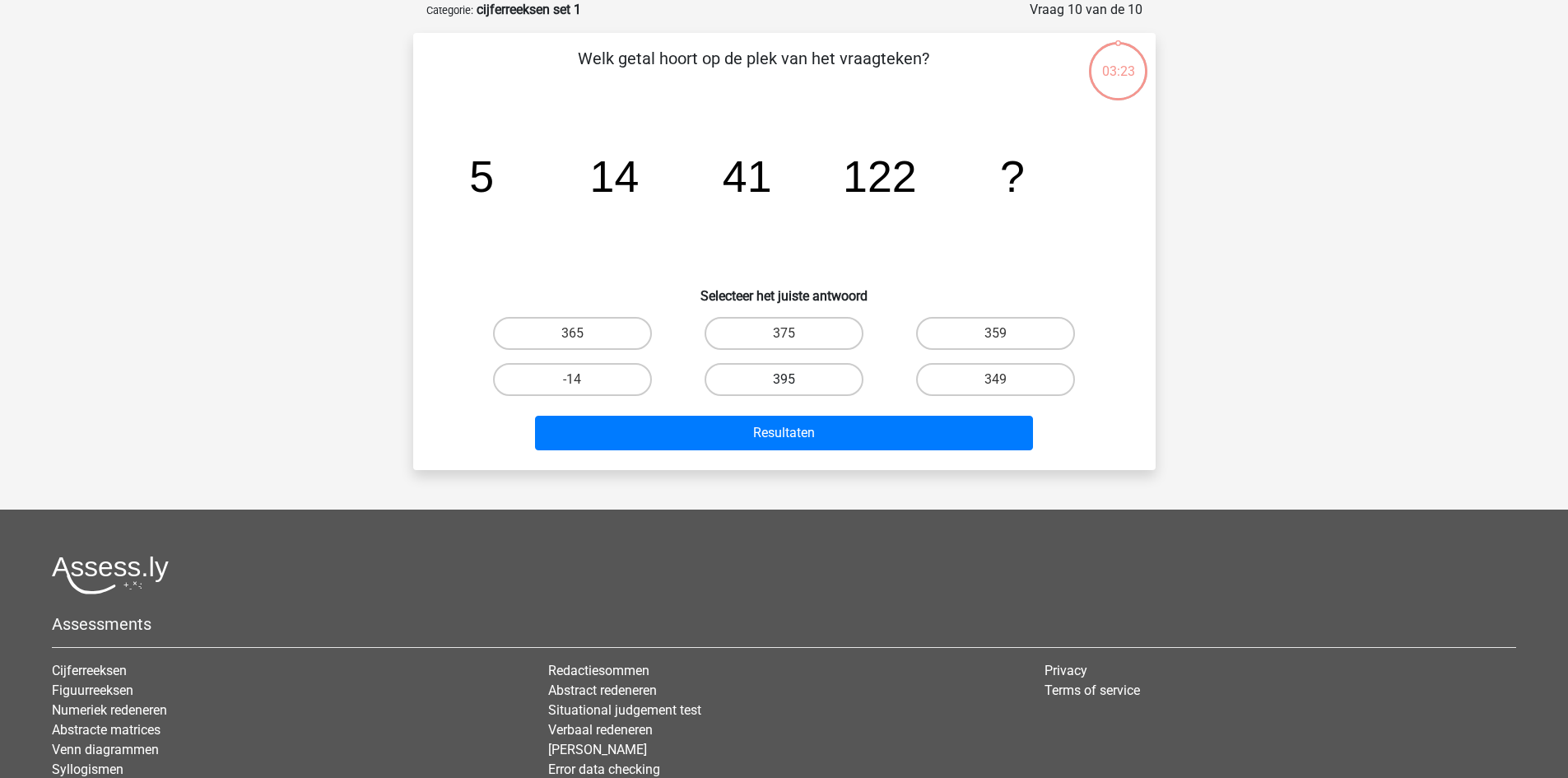
click at [801, 378] on label "395" at bounding box center [784, 379] width 159 height 33
click at [795, 379] on input "395" at bounding box center [789, 384] width 10 height 10
radio input "true"
click at [797, 402] on div "395" at bounding box center [784, 379] width 211 height 46
click at [801, 413] on div "Resultaten" at bounding box center [784, 429] width 690 height 54
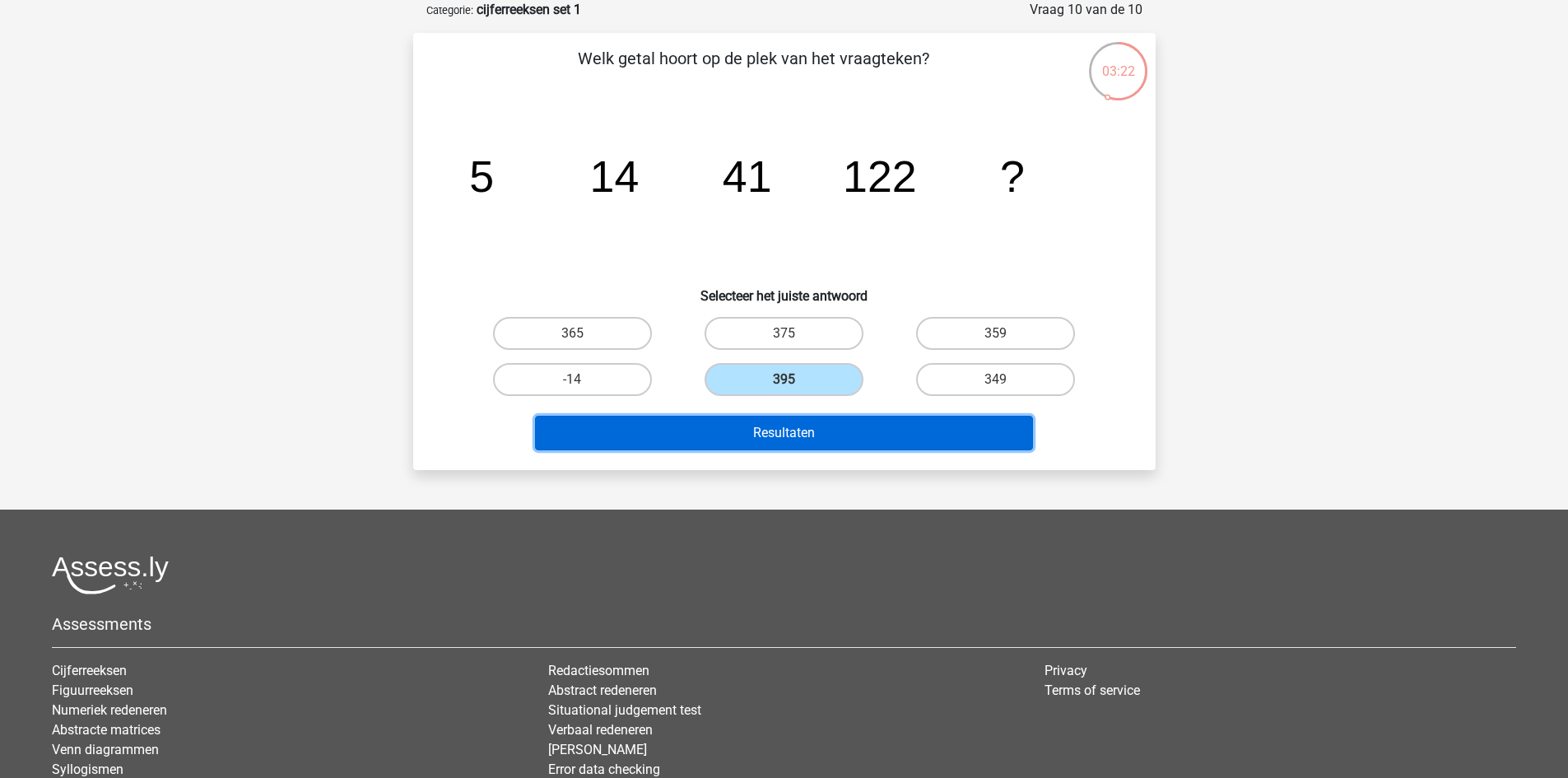
click at [795, 443] on button "Resultaten" at bounding box center [784, 433] width 498 height 35
